Goal: Check status: Check status

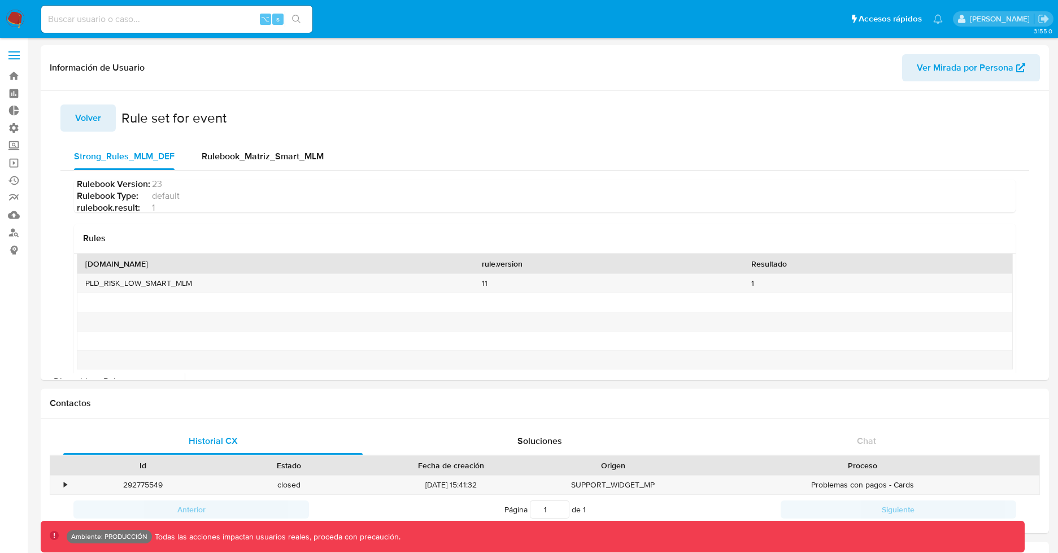
select select "10"
click at [272, 154] on span "Rulebook_Matriz_Smart_MLM" at bounding box center [263, 156] width 122 height 13
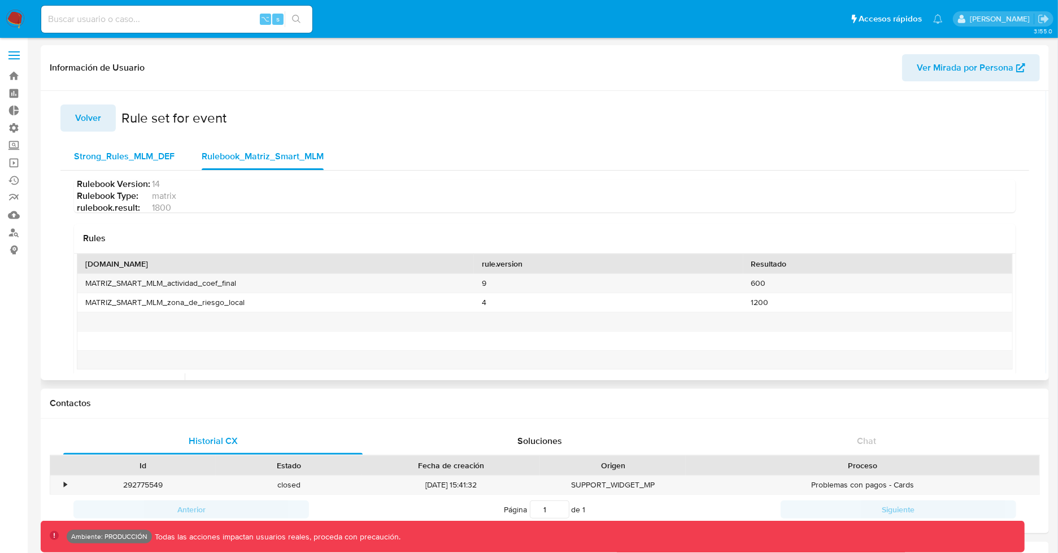
click at [138, 154] on span "Strong_Rules_MLM_DEF" at bounding box center [124, 156] width 101 height 13
click at [279, 160] on span "Rulebook_Matriz_Smart_MLM" at bounding box center [263, 156] width 122 height 13
click at [140, 150] on span "Strong_Rules_MLM_DEF" at bounding box center [124, 156] width 101 height 13
click at [268, 158] on span "Rulebook_Matriz_Smart_MLM" at bounding box center [263, 156] width 122 height 13
click at [114, 188] on span "Rulebook Version :" at bounding box center [113, 184] width 73 height 9
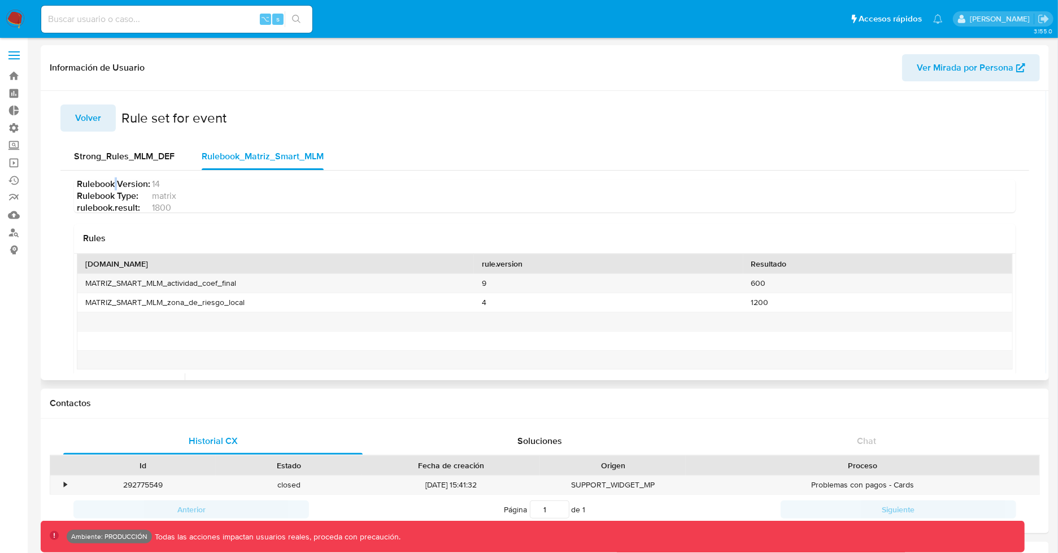
click at [114, 188] on span "Rulebook Version :" at bounding box center [113, 184] width 73 height 9
copy span "Rulebook Version :"
drag, startPoint x: 724, startPoint y: 192, endPoint x: 724, endPoint y: 253, distance: 60.4
click at [724, 190] on div "Rulebook Version : 14 Rulebook Type : matrix rulebook.result : 1800" at bounding box center [550, 196] width 947 height 33
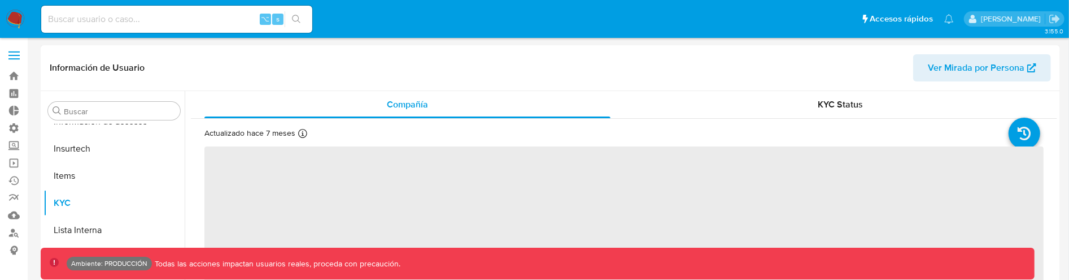
scroll to position [38, 0]
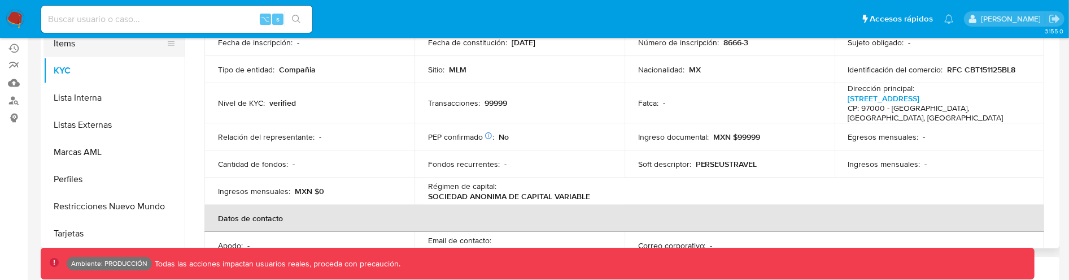
select select "10"
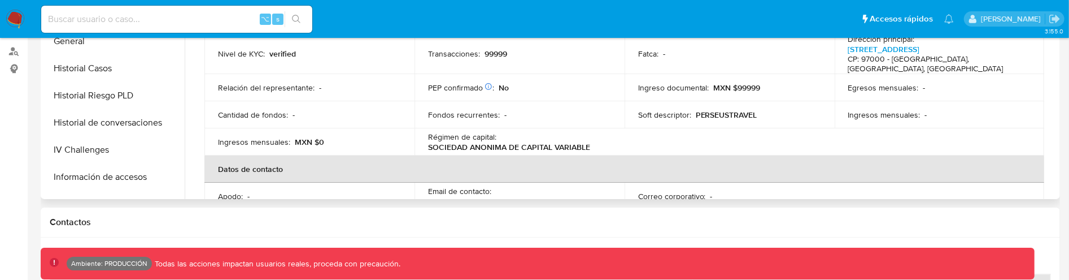
scroll to position [238, 0]
click at [112, 97] on button "Historial Riesgo PLD" at bounding box center [109, 97] width 132 height 27
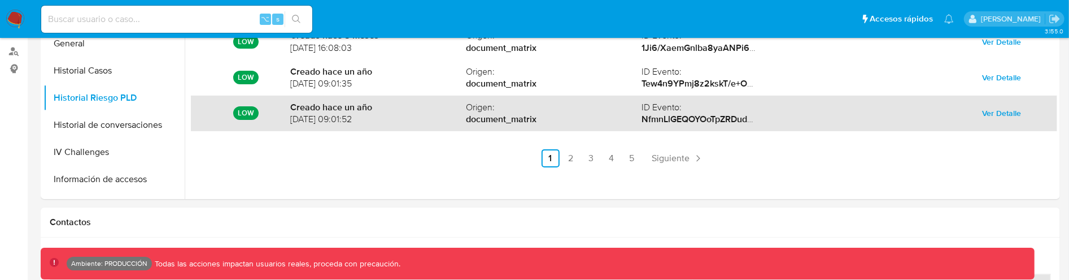
scroll to position [62, 0]
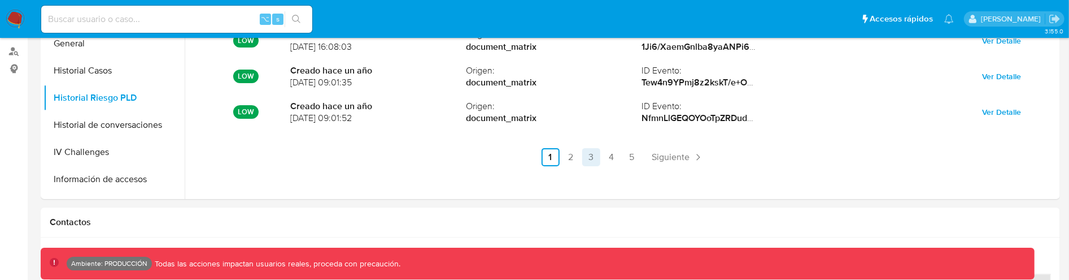
click at [589, 160] on link "3" at bounding box center [591, 157] width 18 height 18
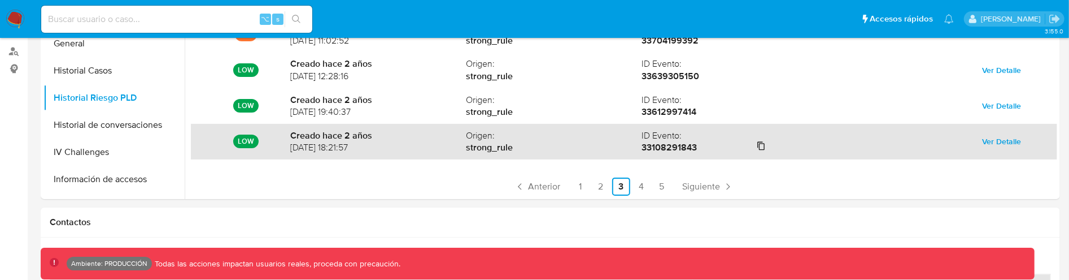
scroll to position [24, 0]
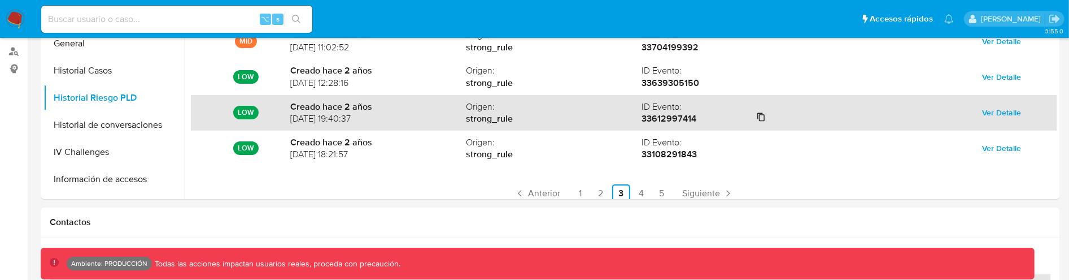
click at [758, 119] on icon at bounding box center [761, 116] width 9 height 9
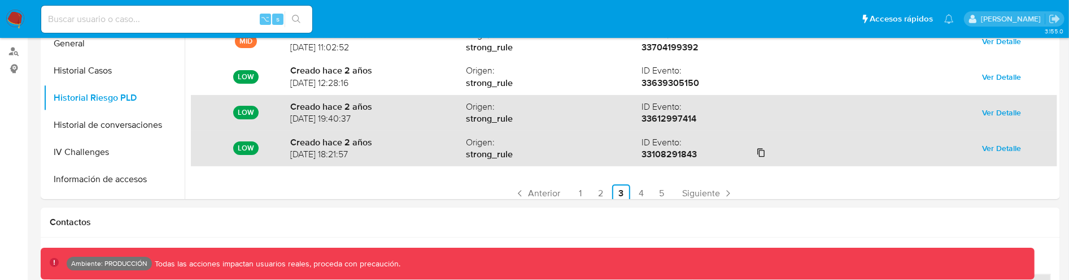
click at [759, 153] on icon at bounding box center [761, 152] width 9 height 9
click at [1004, 145] on span "Ver Detalle" at bounding box center [1002, 148] width 39 height 16
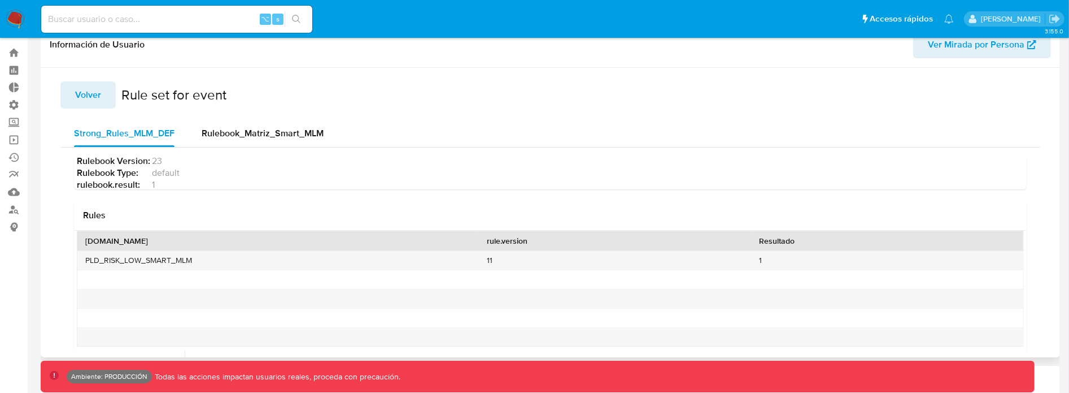
scroll to position [29, 0]
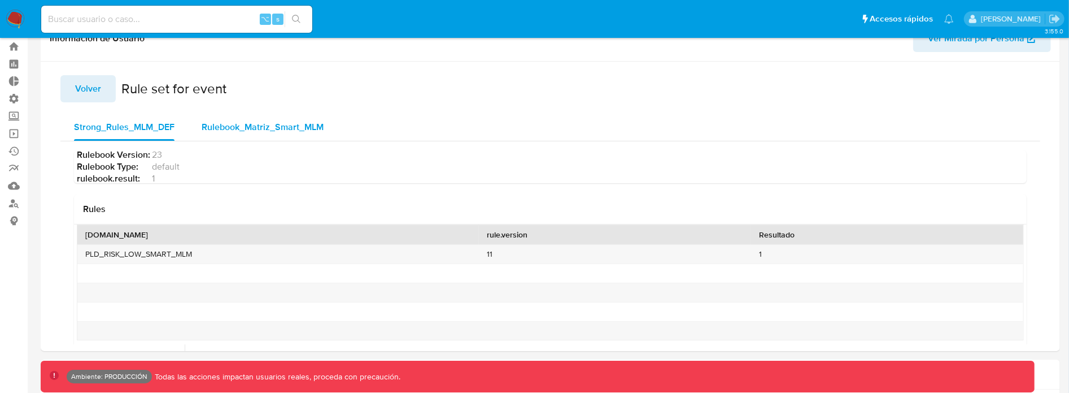
click at [271, 127] on span "Rulebook_Matriz_Smart_MLM" at bounding box center [263, 126] width 122 height 13
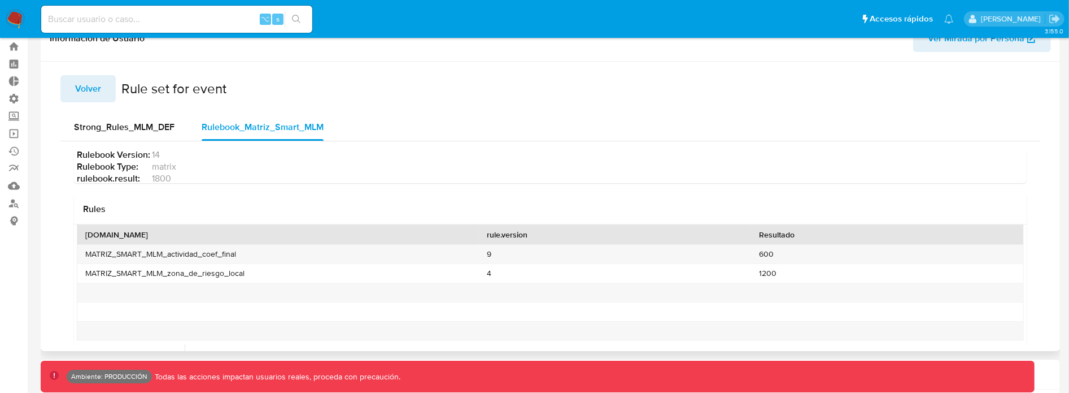
click at [88, 92] on span "Volver" at bounding box center [88, 88] width 26 height 25
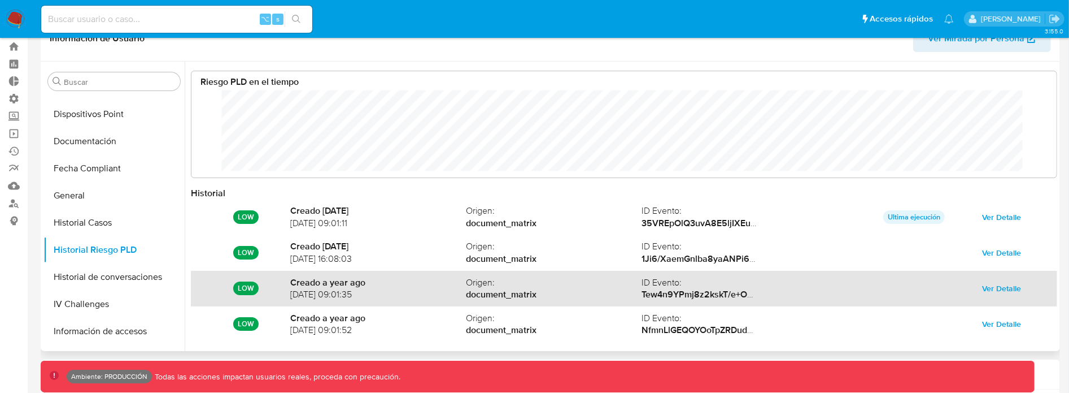
scroll to position [49, 0]
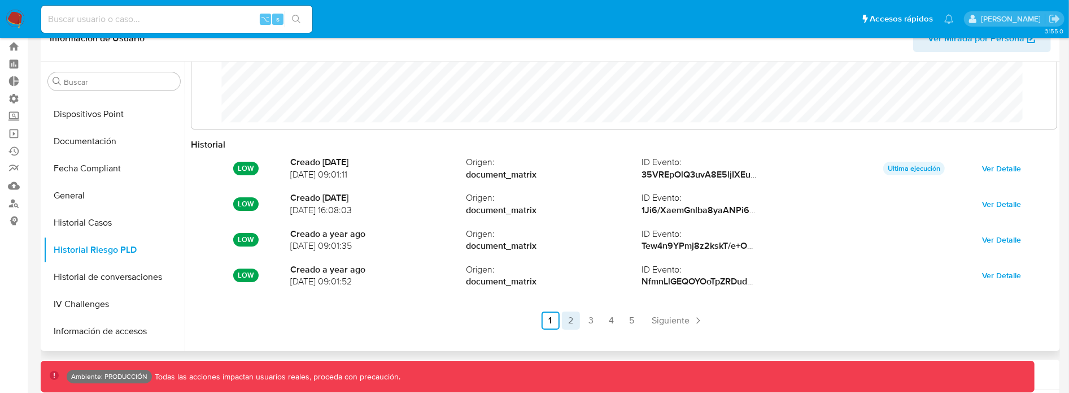
click at [572, 321] on link "2" at bounding box center [571, 320] width 18 height 18
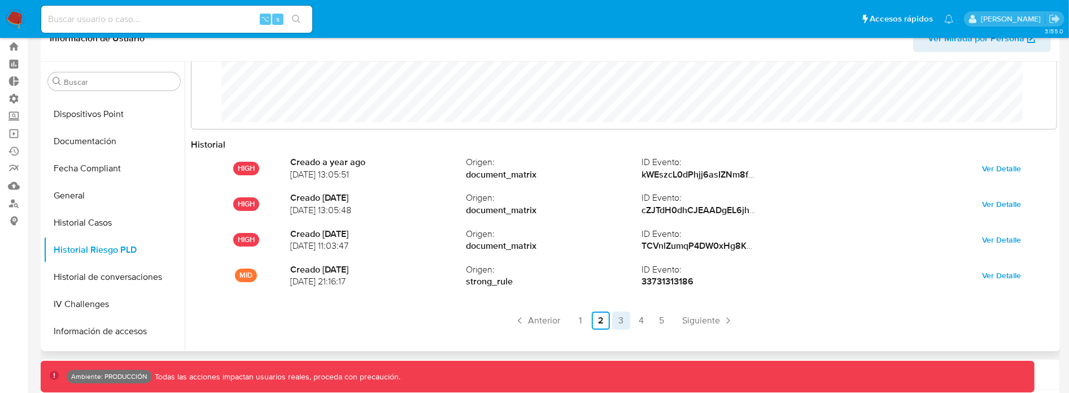
click at [613, 318] on link "3" at bounding box center [621, 320] width 18 height 18
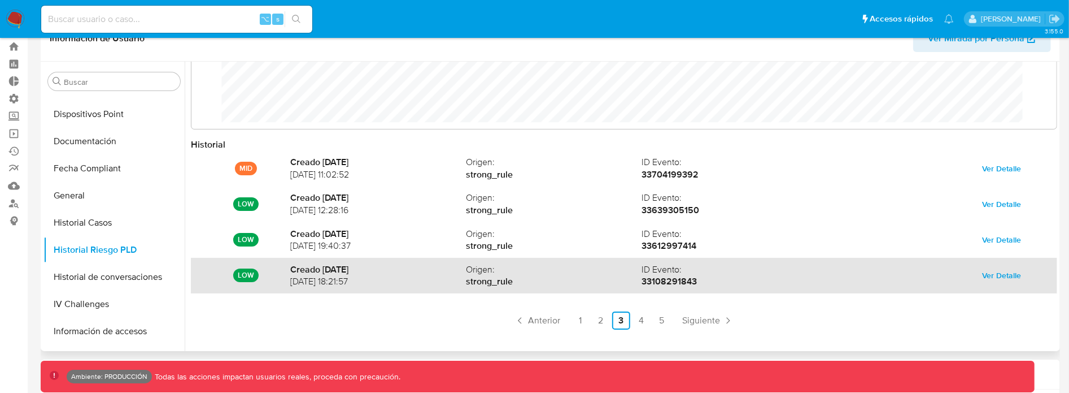
click at [1004, 275] on span "Ver Detalle" at bounding box center [1002, 275] width 39 height 16
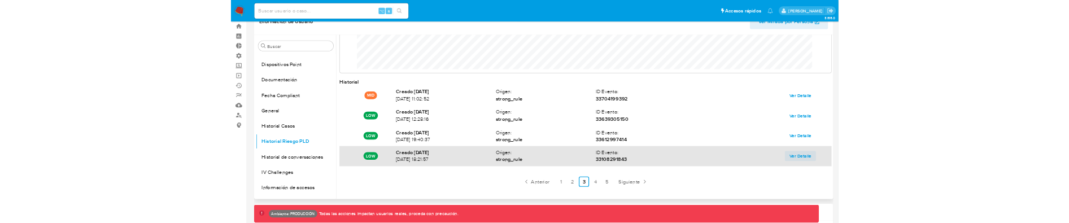
scroll to position [0, 0]
